Goal: Task Accomplishment & Management: Manage account settings

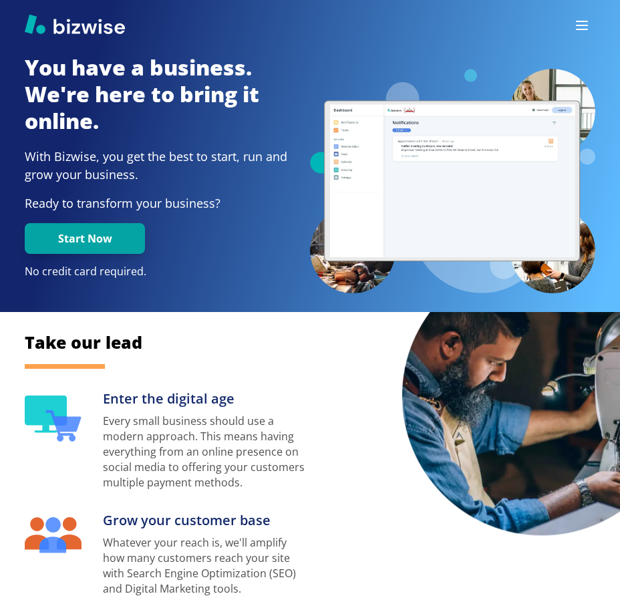
click at [565, 23] on div at bounding box center [310, 25] width 620 height 50
click at [573, 24] on button "button" at bounding box center [582, 25] width 27 height 27
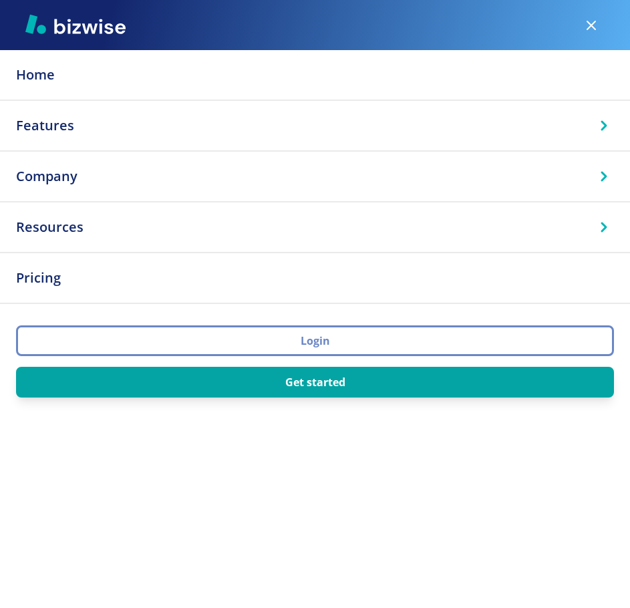
click at [241, 344] on button "Login" at bounding box center [315, 341] width 598 height 31
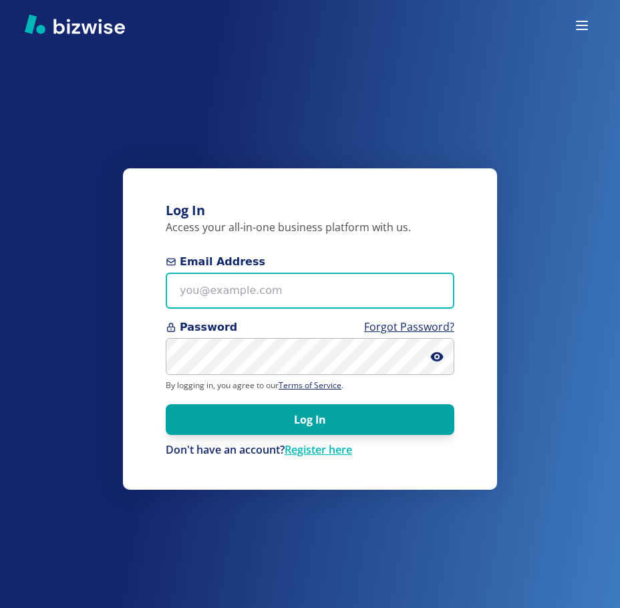
click at [281, 283] on input "Email Address" at bounding box center [310, 291] width 289 height 37
paste input "[PERSON_NAME][EMAIL_ADDRESS][DOMAIN_NAME]"
type input "[PERSON_NAME][EMAIL_ADDRESS][DOMAIN_NAME]"
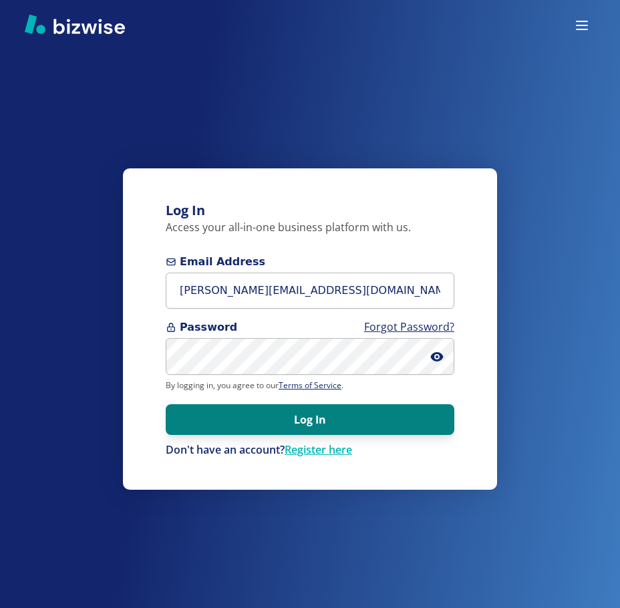
click at [356, 412] on button "Log In" at bounding box center [310, 419] width 289 height 31
